Goal: Task Accomplishment & Management: Complete application form

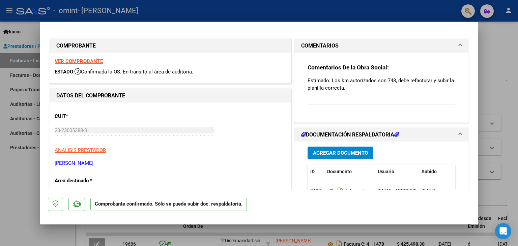
scroll to position [34, 0]
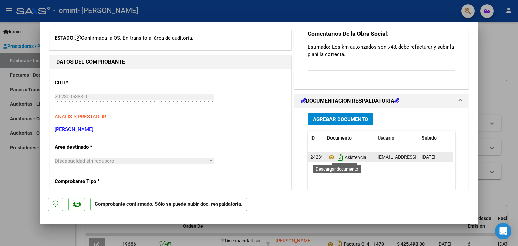
click at [336, 159] on icon "Descargar documento" at bounding box center [340, 157] width 9 height 11
click at [337, 156] on icon "Descargar documento" at bounding box center [340, 157] width 9 height 11
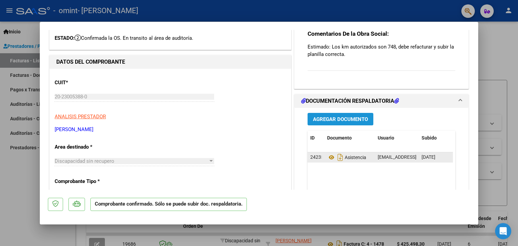
click at [329, 119] on span "Agregar Documento" at bounding box center [340, 119] width 55 height 6
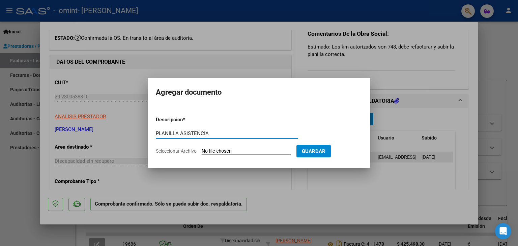
type input "PLANILLA ASISTENCIA"
click at [172, 153] on span "Seleccionar Archivo" at bounding box center [176, 150] width 41 height 5
click at [202, 153] on input "Seleccionar Archivo" at bounding box center [246, 151] width 89 height 6
type input "C:\fakepath\[PERSON_NAME] J [PERSON_NAME].pdf"
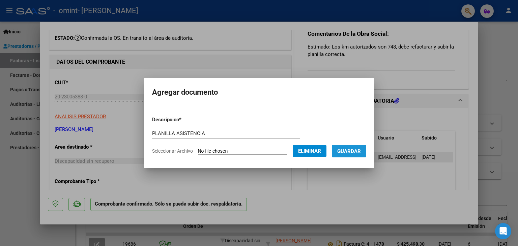
click at [349, 151] on span "Guardar" at bounding box center [349, 151] width 24 height 6
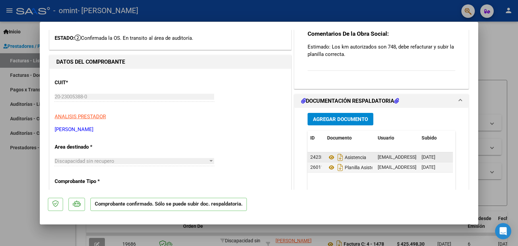
drag, startPoint x: 351, startPoint y: 158, endPoint x: 324, endPoint y: 156, distance: 27.1
click at [325, 156] on datatable-body-cell "Asistencia" at bounding box center [350, 158] width 51 height 10
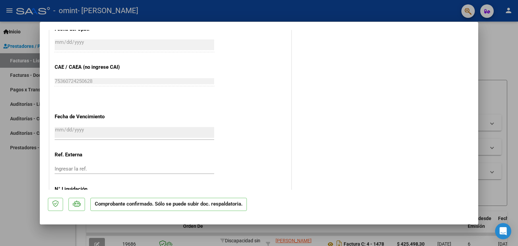
scroll to position [354, 0]
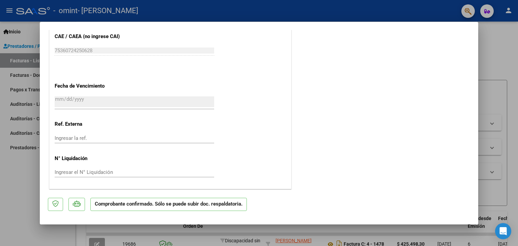
type input "$ 0,00"
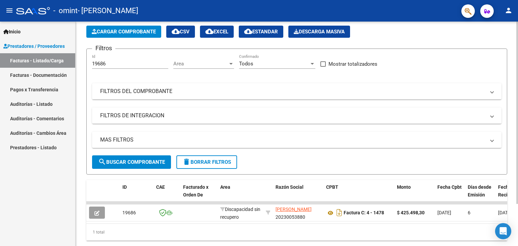
scroll to position [52, 0]
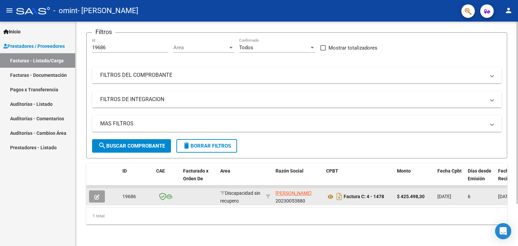
click at [99, 195] on icon "button" at bounding box center [96, 197] width 5 height 5
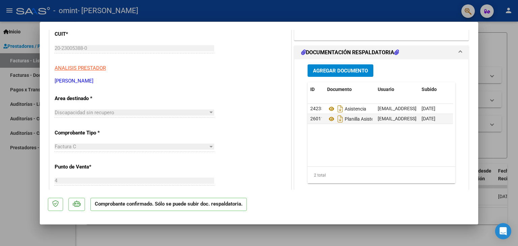
scroll to position [101, 0]
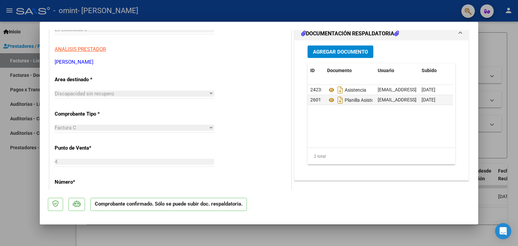
click at [518, 6] on div at bounding box center [259, 123] width 518 height 246
type input "$ 0,00"
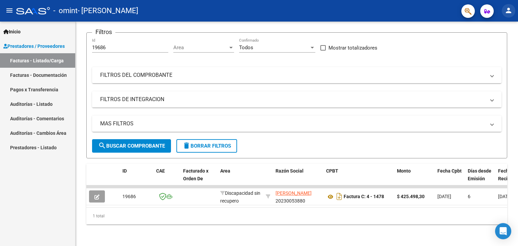
click at [508, 8] on mat-icon "person" at bounding box center [509, 10] width 8 height 8
click at [502, 45] on button "exit_to_app Salir" at bounding box center [494, 44] width 41 height 16
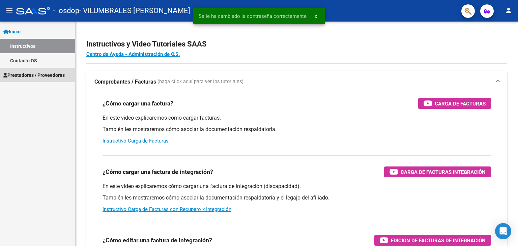
click at [42, 76] on span "Prestadores / Proveedores" at bounding box center [33, 75] width 61 height 7
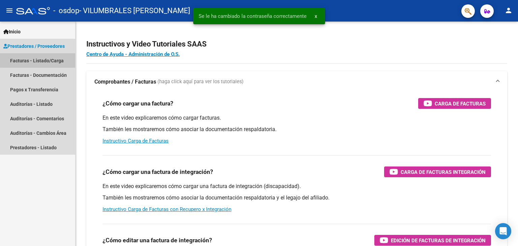
click at [42, 60] on link "Facturas - Listado/Carga" at bounding box center [37, 60] width 75 height 15
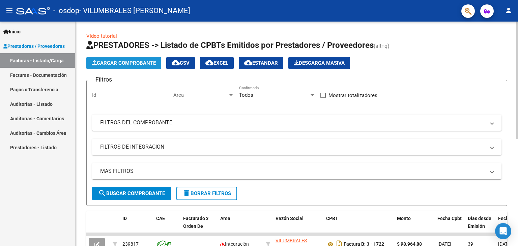
click at [111, 63] on span "Cargar Comprobante" at bounding box center [124, 63] width 64 height 6
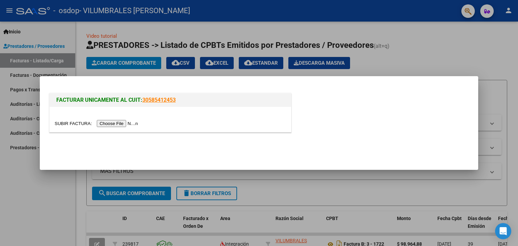
click at [108, 123] on input "file" at bounding box center [97, 123] width 85 height 7
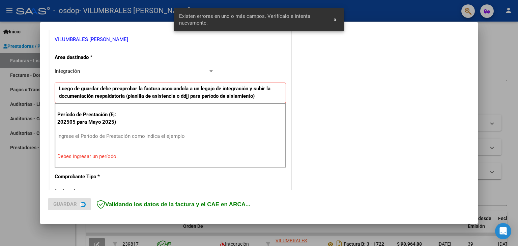
scroll to position [142, 0]
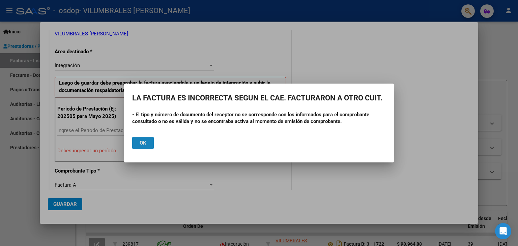
click at [145, 144] on span "Ok" at bounding box center [143, 143] width 7 height 6
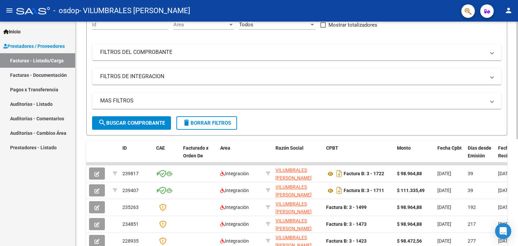
scroll to position [0, 0]
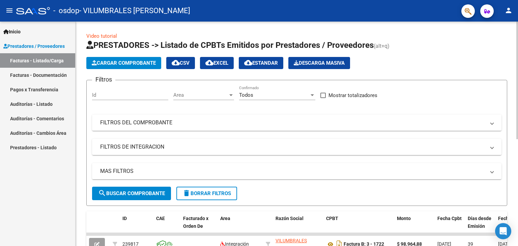
click at [120, 64] on span "Cargar Comprobante" at bounding box center [124, 63] width 64 height 6
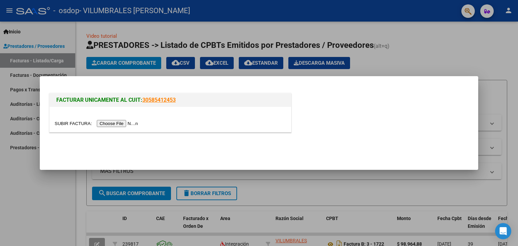
click at [119, 125] on input "file" at bounding box center [97, 123] width 85 height 7
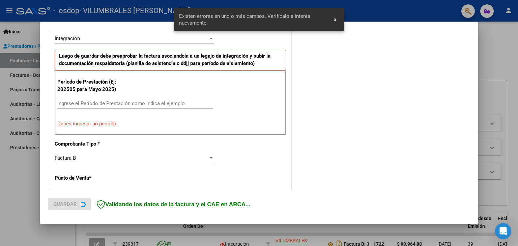
scroll to position [173, 0]
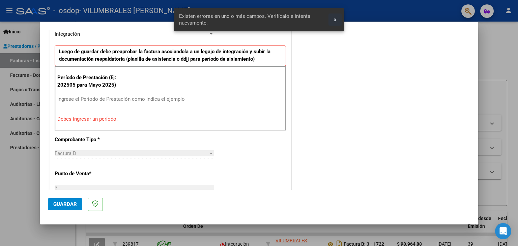
click at [333, 21] on button "x" at bounding box center [335, 19] width 13 height 12
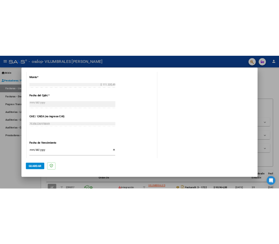
scroll to position [409, 0]
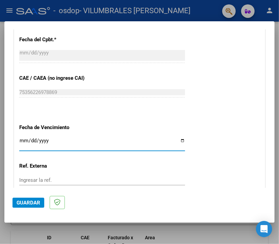
click at [177, 140] on input "Ingresar la fecha" at bounding box center [102, 143] width 166 height 11
type input "2025-09-11"
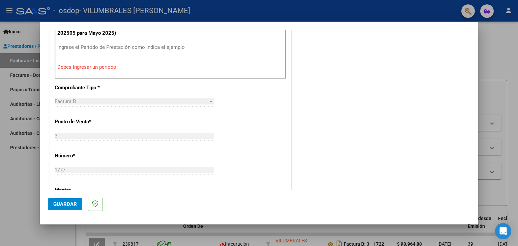
scroll to position [181, 0]
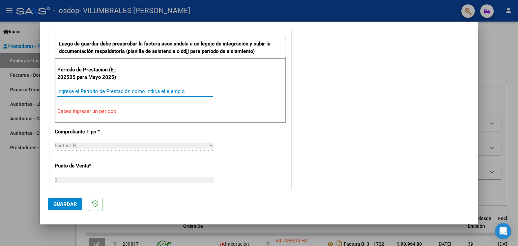
click at [74, 88] on input "Ingrese el Período de Prestación como indica el ejemplo" at bounding box center [135, 91] width 156 height 6
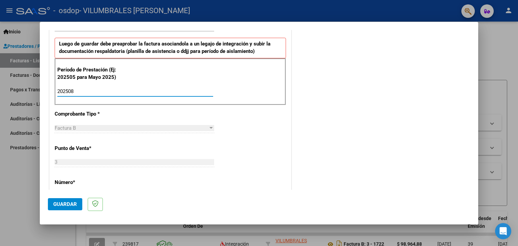
type input "202508"
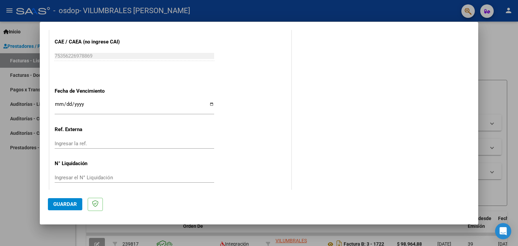
scroll to position [433, 0]
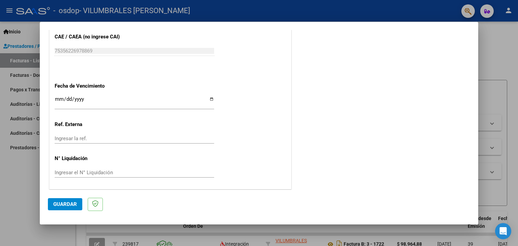
click at [64, 204] on span "Guardar" at bounding box center [65, 204] width 24 height 6
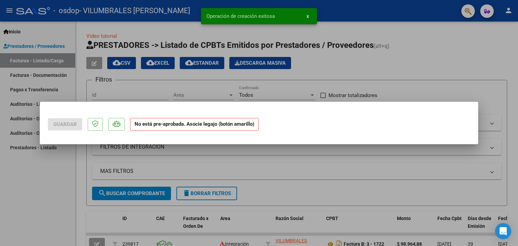
scroll to position [0, 0]
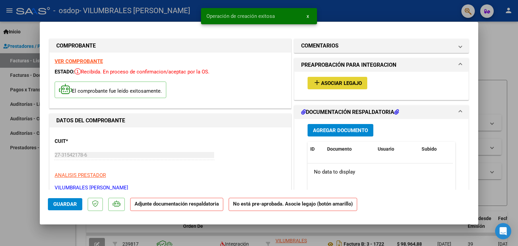
click at [329, 83] on span "Asociar Legajo" at bounding box center [341, 83] width 41 height 6
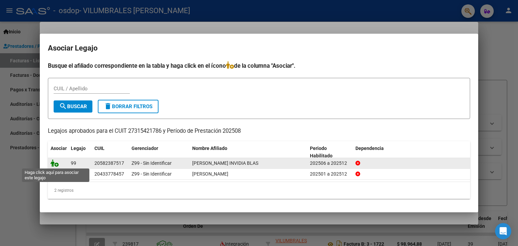
click at [56, 164] on icon at bounding box center [55, 163] width 8 height 7
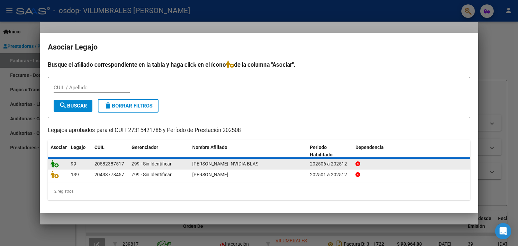
click at [56, 164] on icon at bounding box center [55, 163] width 8 height 7
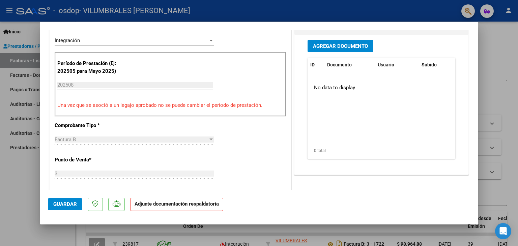
scroll to position [135, 0]
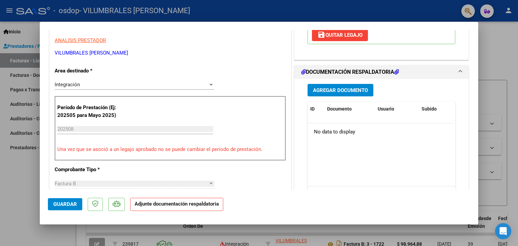
click at [325, 72] on h1 "DOCUMENTACIÓN RESPALDATORIA" at bounding box center [350, 72] width 98 height 8
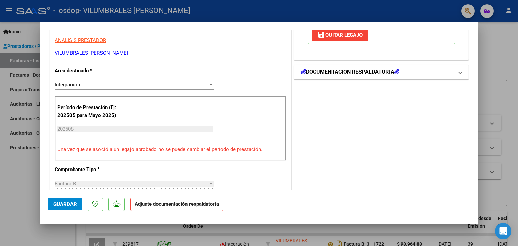
click at [351, 71] on h1 "DOCUMENTACIÓN RESPALDATORIA" at bounding box center [350, 72] width 98 height 8
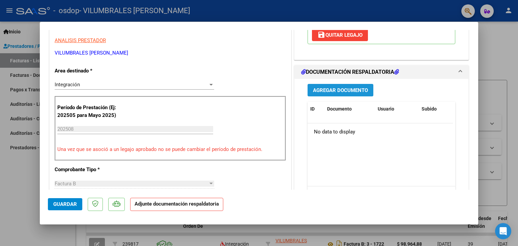
click at [330, 89] on span "Agregar Documento" at bounding box center [340, 90] width 55 height 6
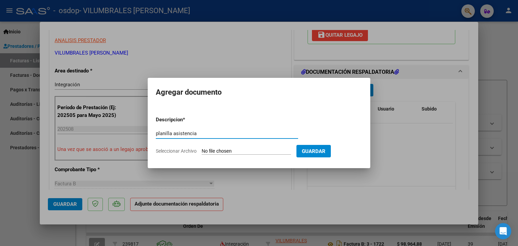
type input "planilla asistencia"
click at [167, 152] on span "Seleccionar Archivo" at bounding box center [176, 150] width 41 height 5
click at [202, 152] on input "Seleccionar Archivo" at bounding box center [246, 151] width 89 height 6
type input "C:\fakepath\Clausen Invidia.pdf"
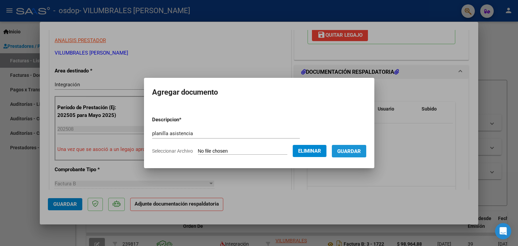
click at [354, 150] on span "Guardar" at bounding box center [349, 151] width 24 height 6
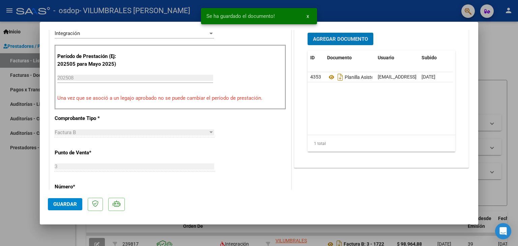
scroll to position [202, 0]
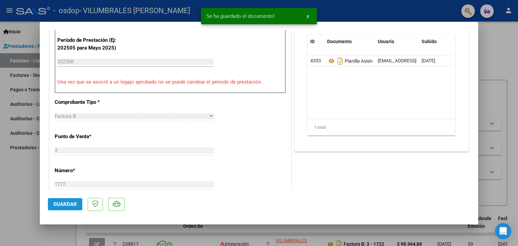
click at [76, 206] on span "Guardar" at bounding box center [65, 204] width 24 height 6
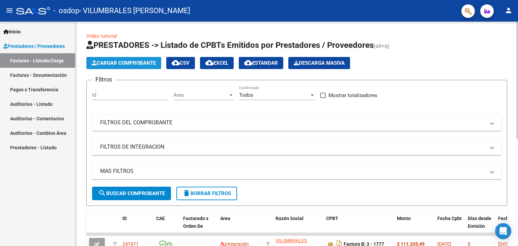
click at [122, 64] on span "Cargar Comprobante" at bounding box center [124, 63] width 64 height 6
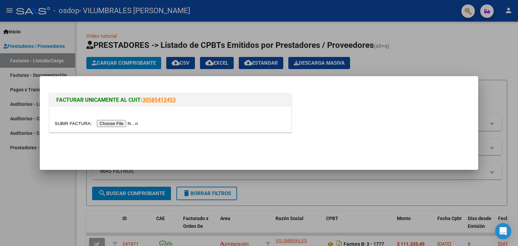
click at [66, 123] on input "file" at bounding box center [97, 123] width 85 height 7
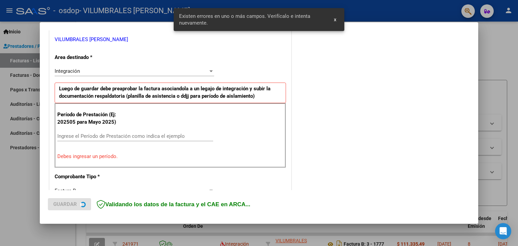
scroll to position [142, 0]
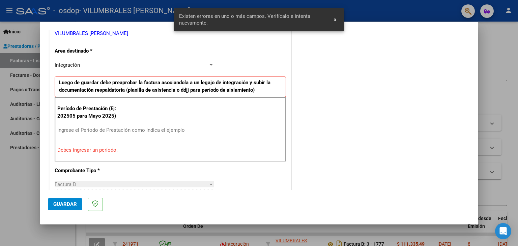
click at [333, 18] on button "x" at bounding box center [335, 19] width 13 height 12
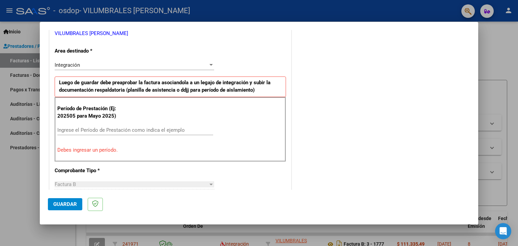
click at [66, 128] on input "Ingrese el Período de Prestación como indica el ejemplo" at bounding box center [135, 130] width 156 height 6
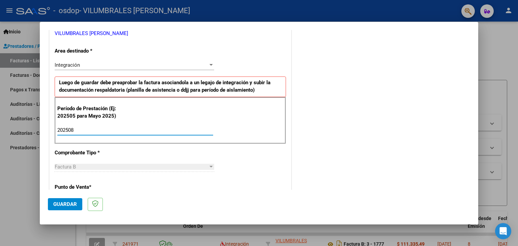
type input "202508"
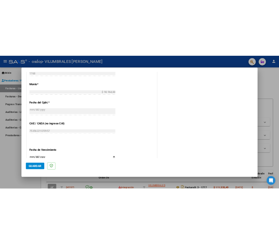
scroll to position [412, 0]
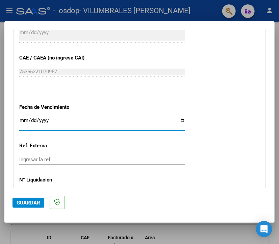
click at [178, 119] on input "Ingresar la fecha" at bounding box center [102, 122] width 166 height 11
type input "2025-09-11"
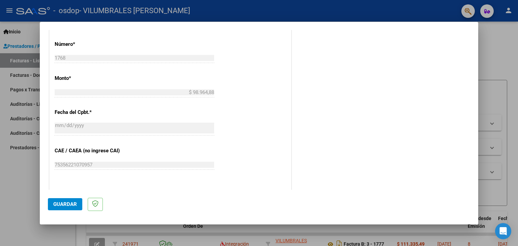
scroll to position [399, 0]
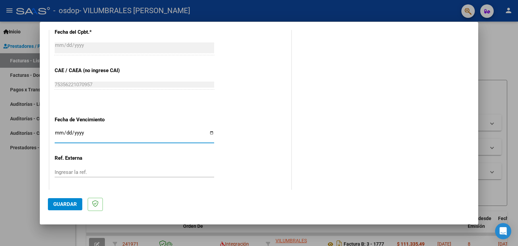
click at [63, 203] on span "Guardar" at bounding box center [65, 204] width 24 height 6
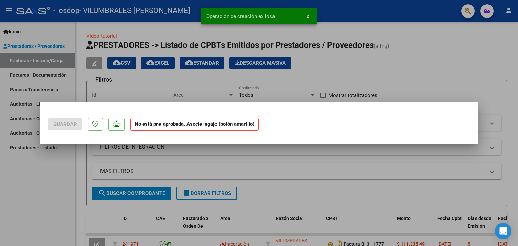
scroll to position [0, 0]
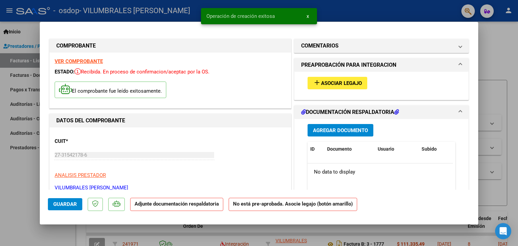
click at [316, 81] on mat-icon "add" at bounding box center [317, 83] width 8 height 8
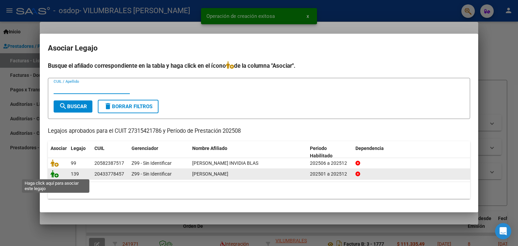
click at [53, 174] on icon at bounding box center [55, 173] width 8 height 7
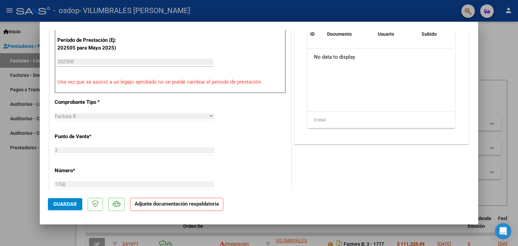
scroll to position [135, 0]
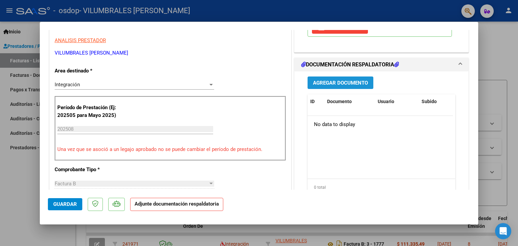
click at [336, 81] on span "Agregar Documento" at bounding box center [340, 83] width 55 height 6
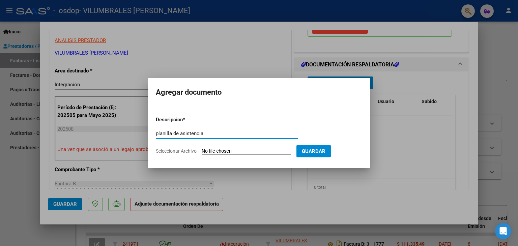
type input "planilla de asistencia"
click at [165, 149] on span "Seleccionar Archivo" at bounding box center [176, 150] width 41 height 5
click at [202, 149] on input "Seleccionar Archivo" at bounding box center [246, 151] width 89 height 6
type input "C:\fakepath\Madera (1).pdf"
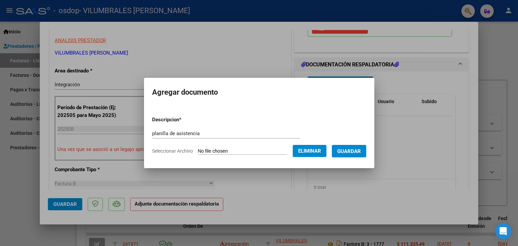
click at [352, 150] on span "Guardar" at bounding box center [349, 151] width 24 height 6
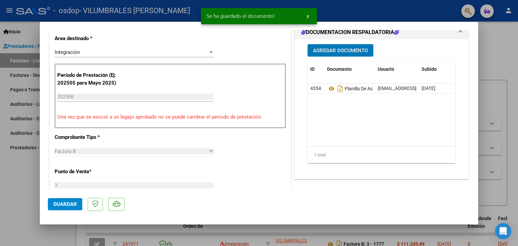
scroll to position [169, 0]
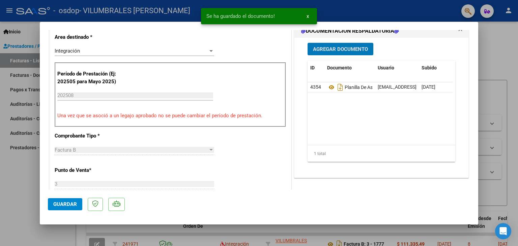
click at [57, 202] on span "Guardar" at bounding box center [65, 204] width 24 height 6
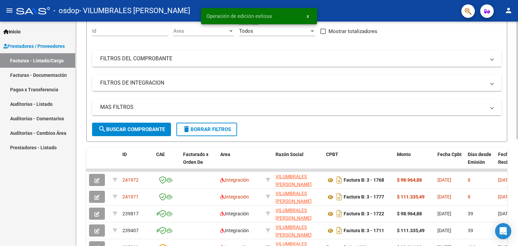
scroll to position [101, 0]
